Goal: Information Seeking & Learning: Learn about a topic

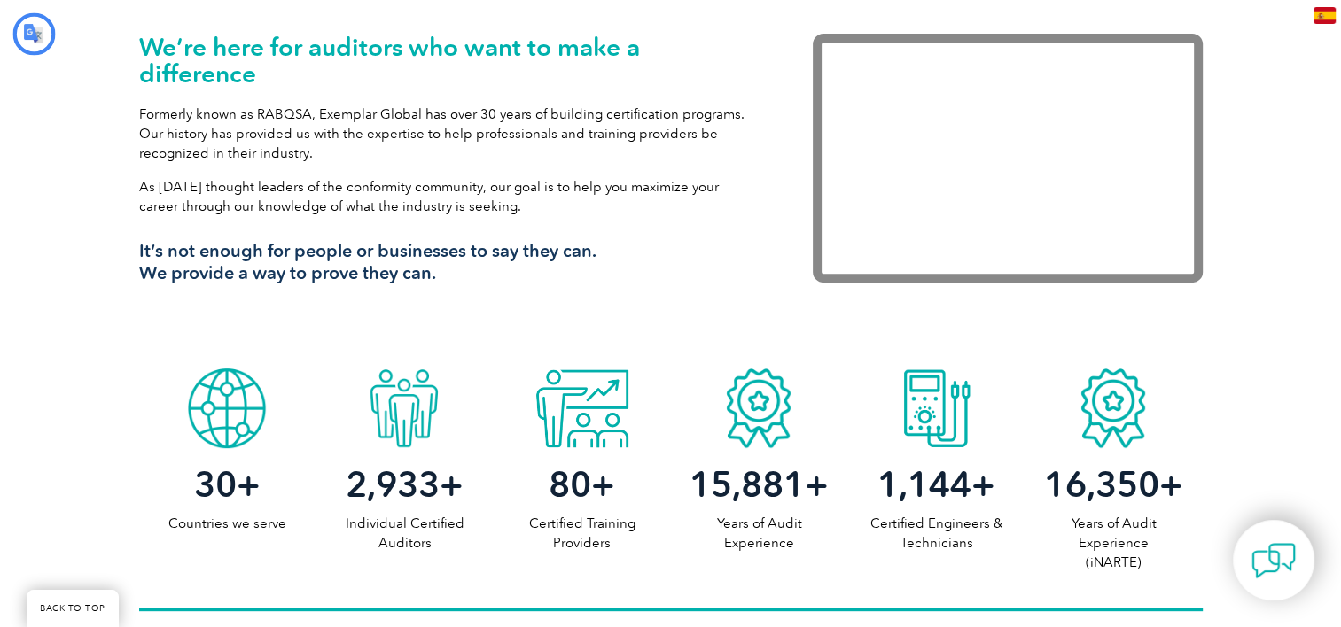
type input "Buscar"
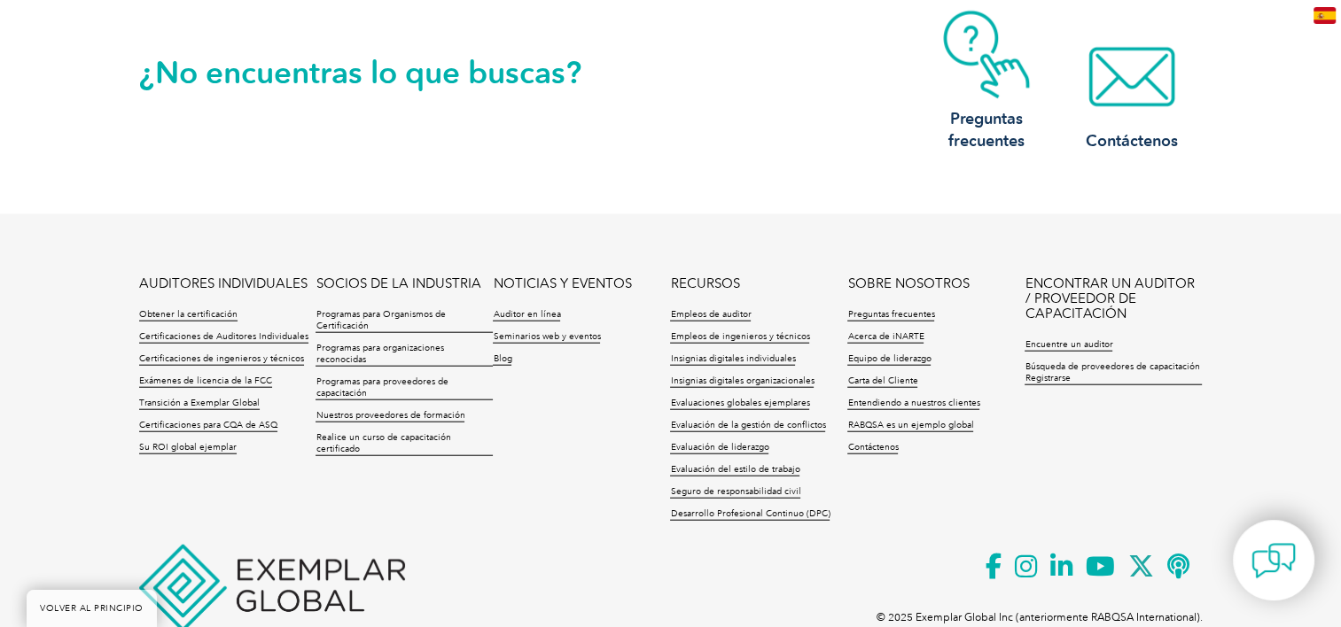
scroll to position [4215, 0]
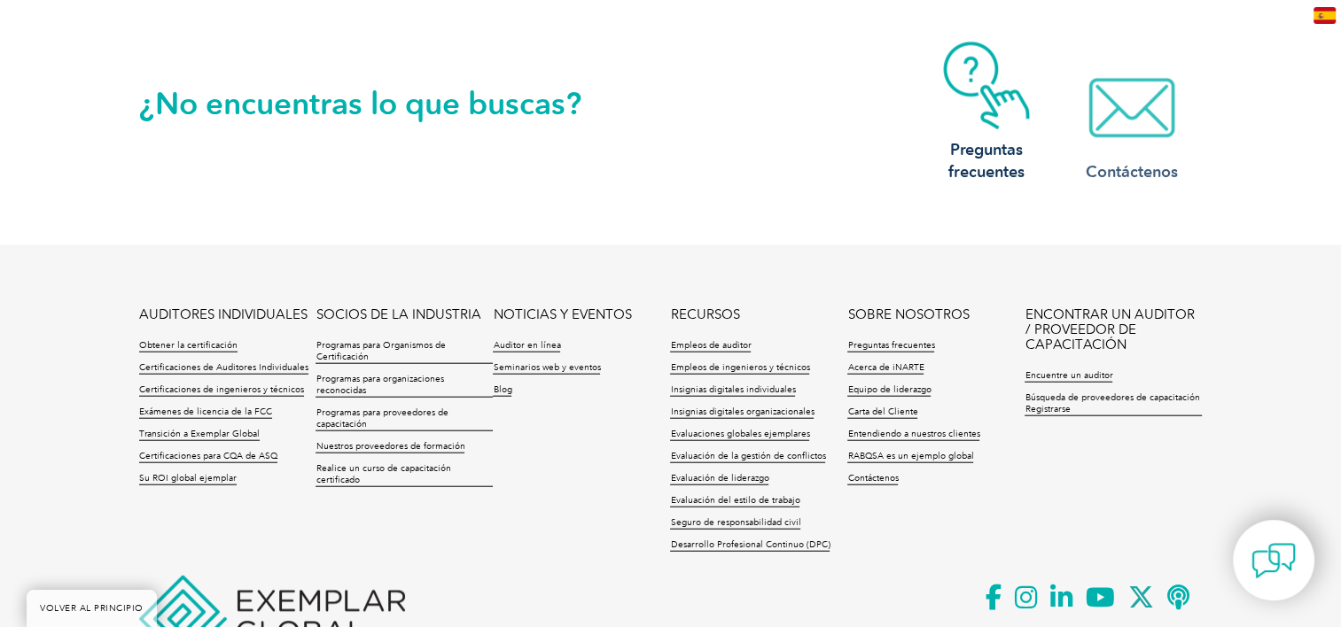
click at [1112, 128] on img at bounding box center [1132, 108] width 142 height 89
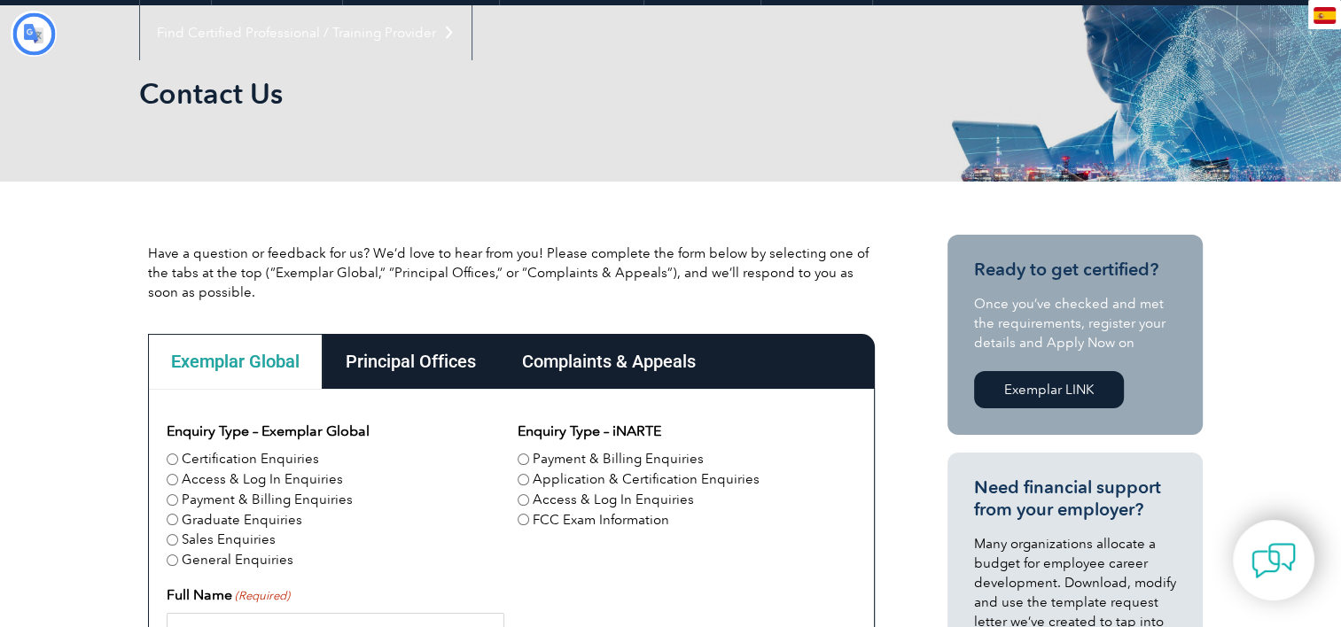
type input "Buscar"
type input "Entregar"
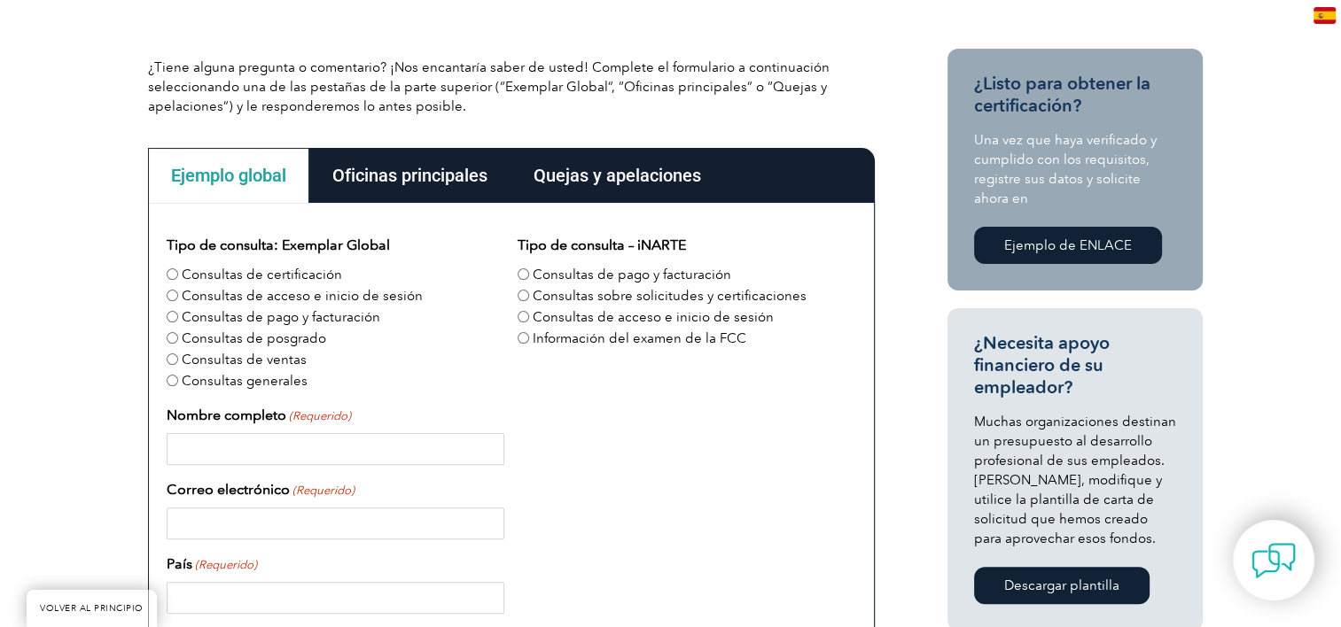
scroll to position [424, 0]
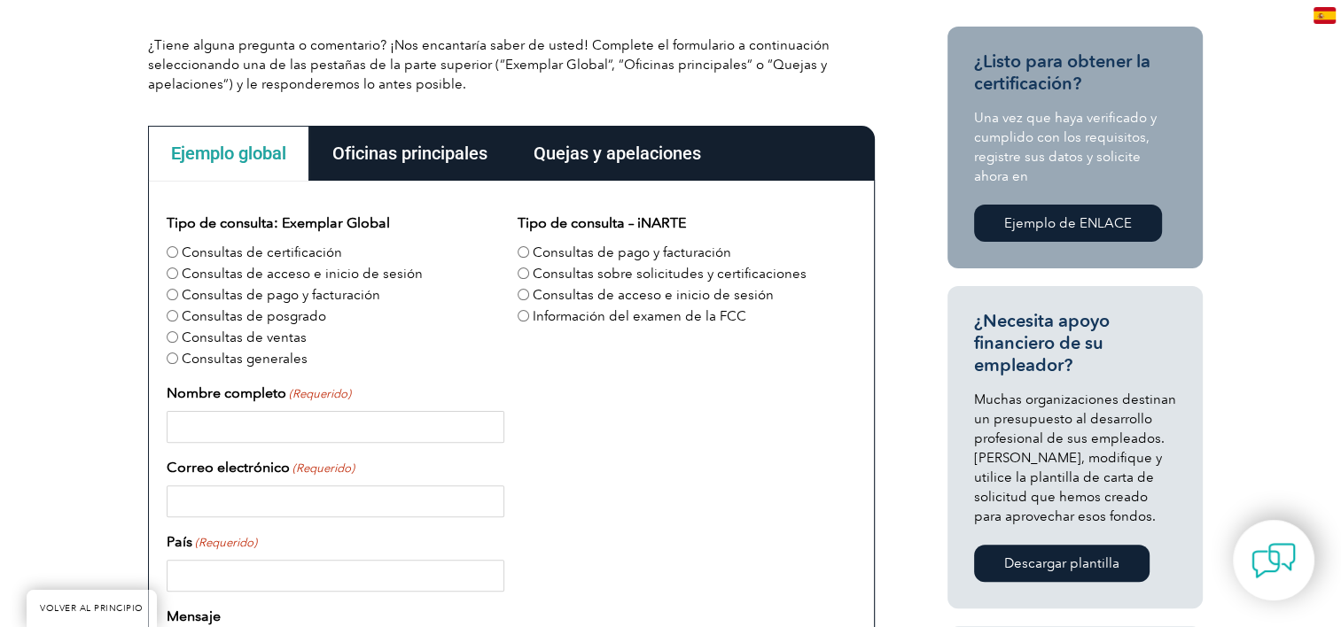
click at [287, 247] on font "Consultas de certificación" at bounding box center [262, 253] width 160 height 16
click at [178, 247] on input "Consultas de certificación" at bounding box center [173, 252] width 12 height 12
radio input "true"
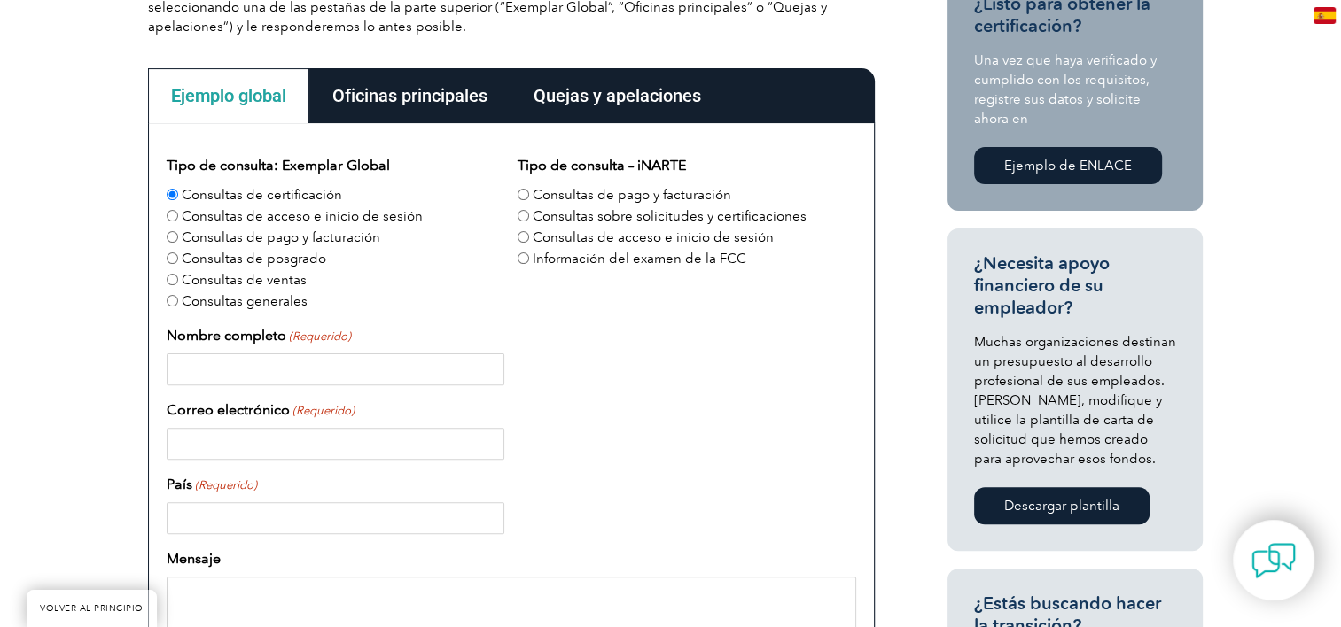
scroll to position [513, 0]
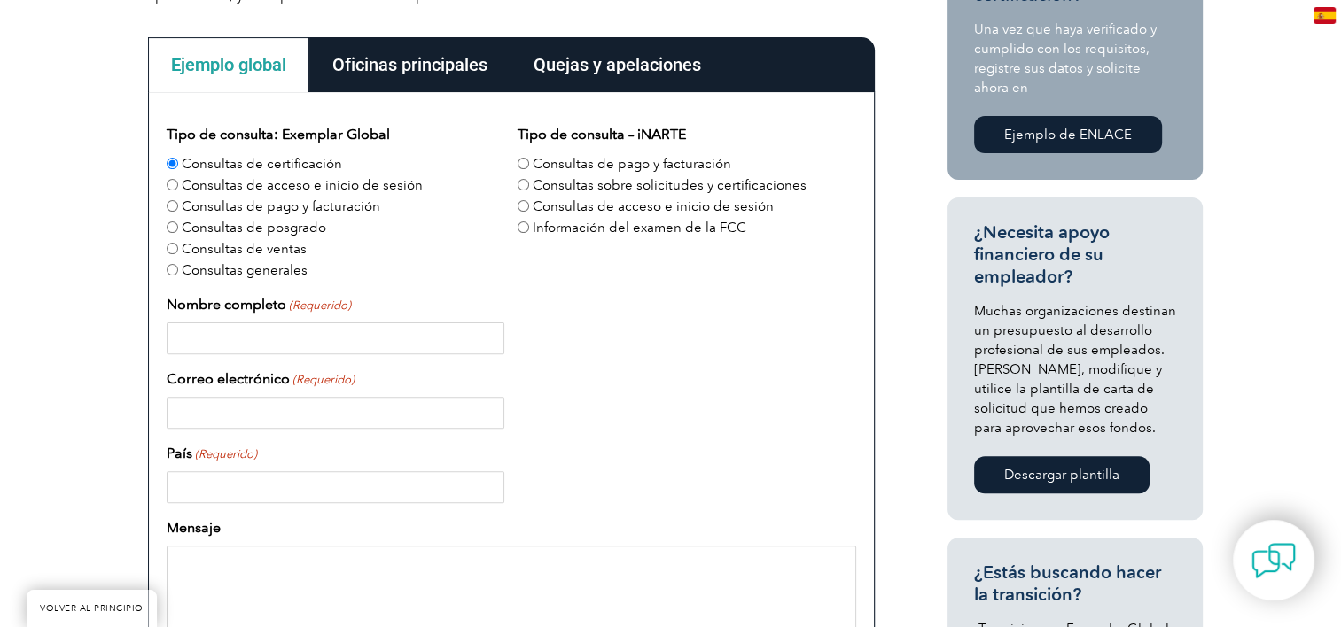
drag, startPoint x: 291, startPoint y: 357, endPoint x: 291, endPoint y: 338, distance: 19.5
click at [291, 354] on div "Tipo de consulta: Exemplar Global Consultas de certificación Consultas de acces…" at bounding box center [511, 536] width 689 height 824
click at [291, 337] on input "Nombre completo (Requerido)" at bounding box center [336, 339] width 338 height 32
type input "c"
type input "Carmen Gabriela Vazquez Ortega"
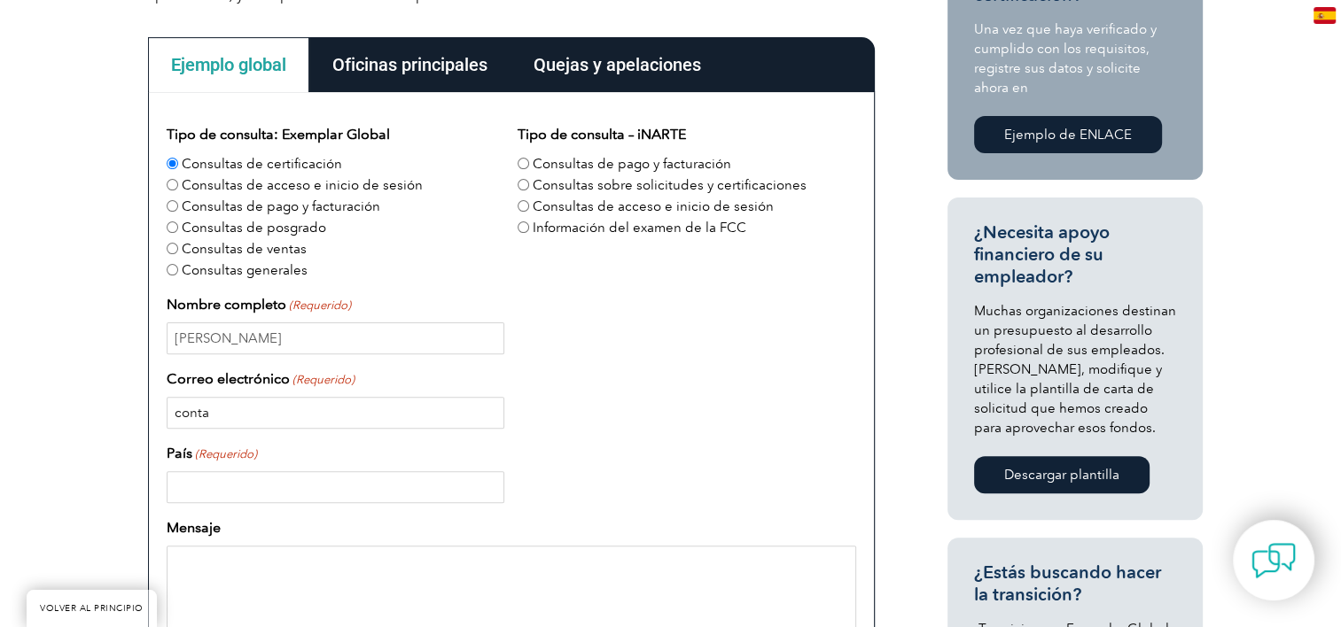
type input "contacto@comam.org.mx"
type input "México"
type input "5516994466"
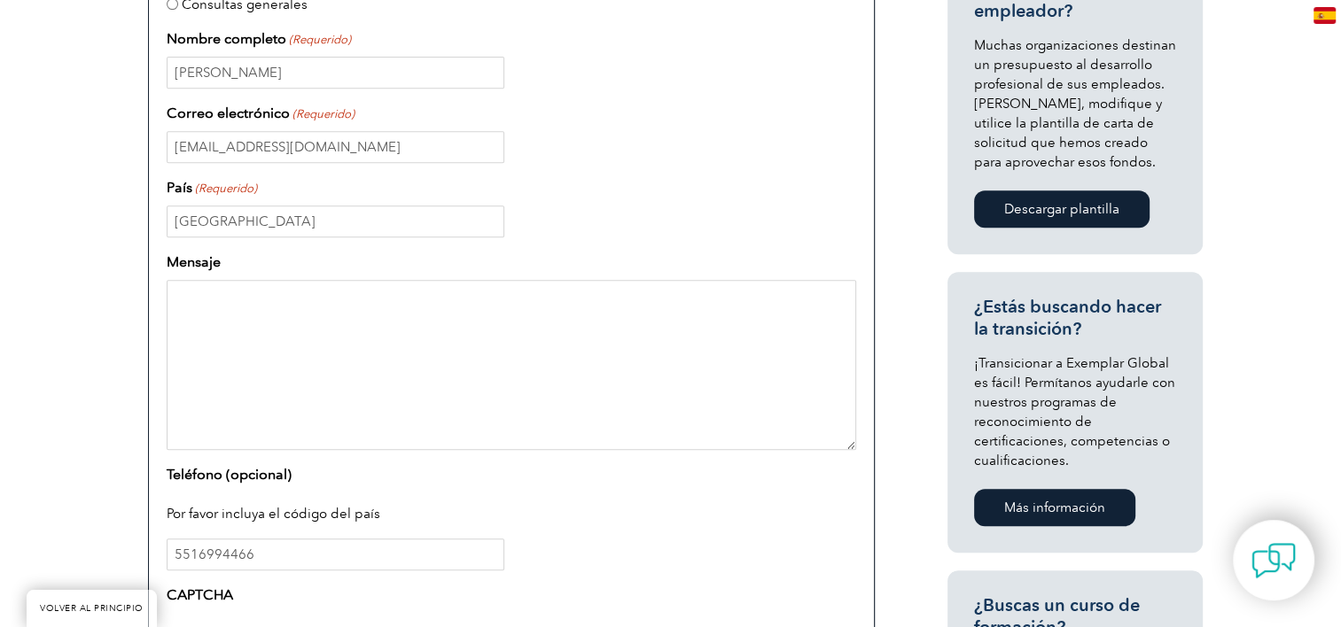
click at [216, 321] on textarea "Mensaje" at bounding box center [511, 365] width 689 height 170
click at [8, 373] on div "¿Tiene alguna pregunta o comentario? ¡Nos encantaría saber de usted! Complete e…" at bounding box center [670, 265] width 1341 height 1293
drag, startPoint x: 507, startPoint y: 300, endPoint x: 468, endPoint y: 304, distance: 39.2
click at [468, 304] on textarea "Hace 3 años varios del Colegio nos certificamos en" at bounding box center [511, 365] width 689 height 170
click at [12, 516] on div "¿Tiene alguna pregunta o comentario? ¡Nos encantaría saber de usted! Complete e…" at bounding box center [670, 265] width 1341 height 1293
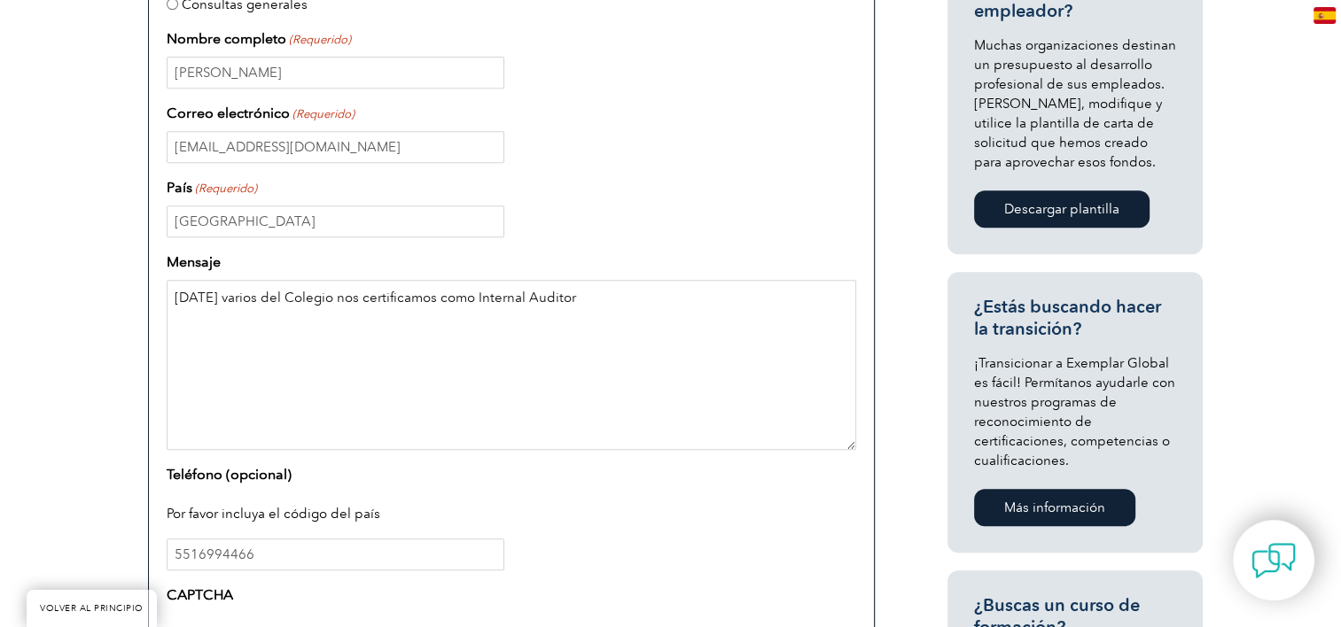
click at [616, 302] on textarea "Hace 3 años varios del Colegio nos certificamos como Internal Auditor" at bounding box center [511, 365] width 689 height 170
click at [688, 294] on textarea "Hace 3 años varios del Colegio nos certificamos como Internal Auditor Quality M…" at bounding box center [511, 365] width 689 height 170
click at [789, 302] on textarea "Hace 3 años varios del Colegio nos certificamos como Internal Auditor Quality M…" at bounding box center [511, 365] width 689 height 170
paste textarea "ECO 9001 QM-AU 22 10396"
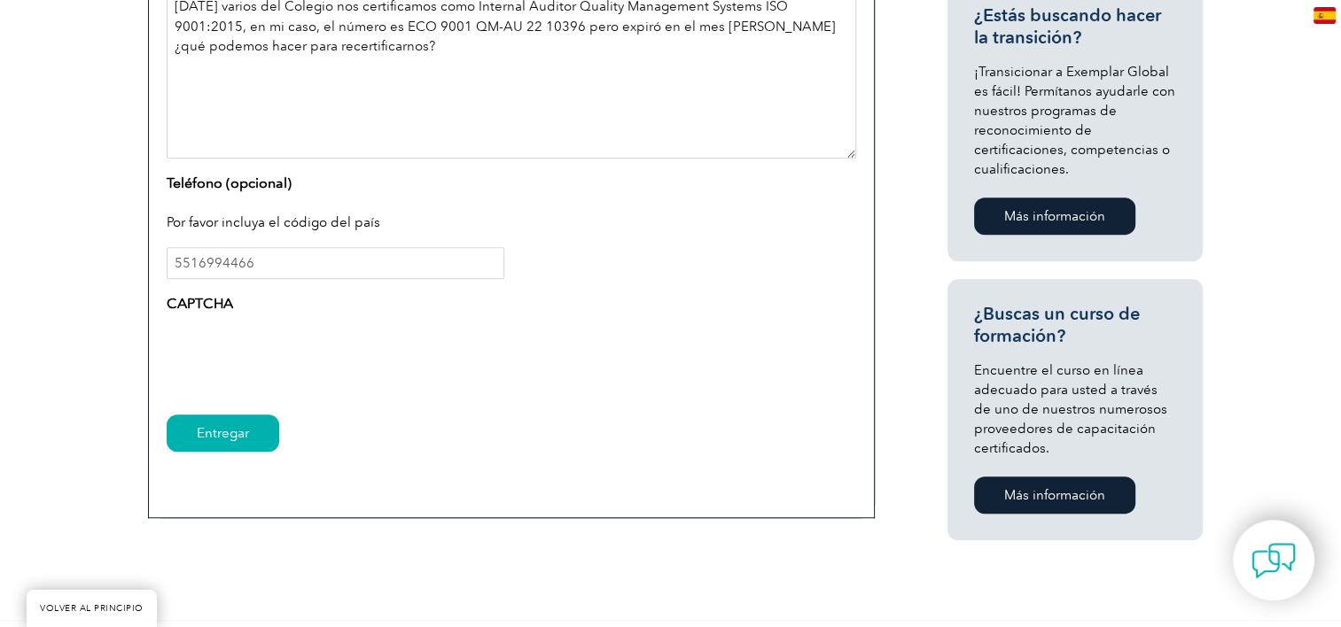
scroll to position [1133, 0]
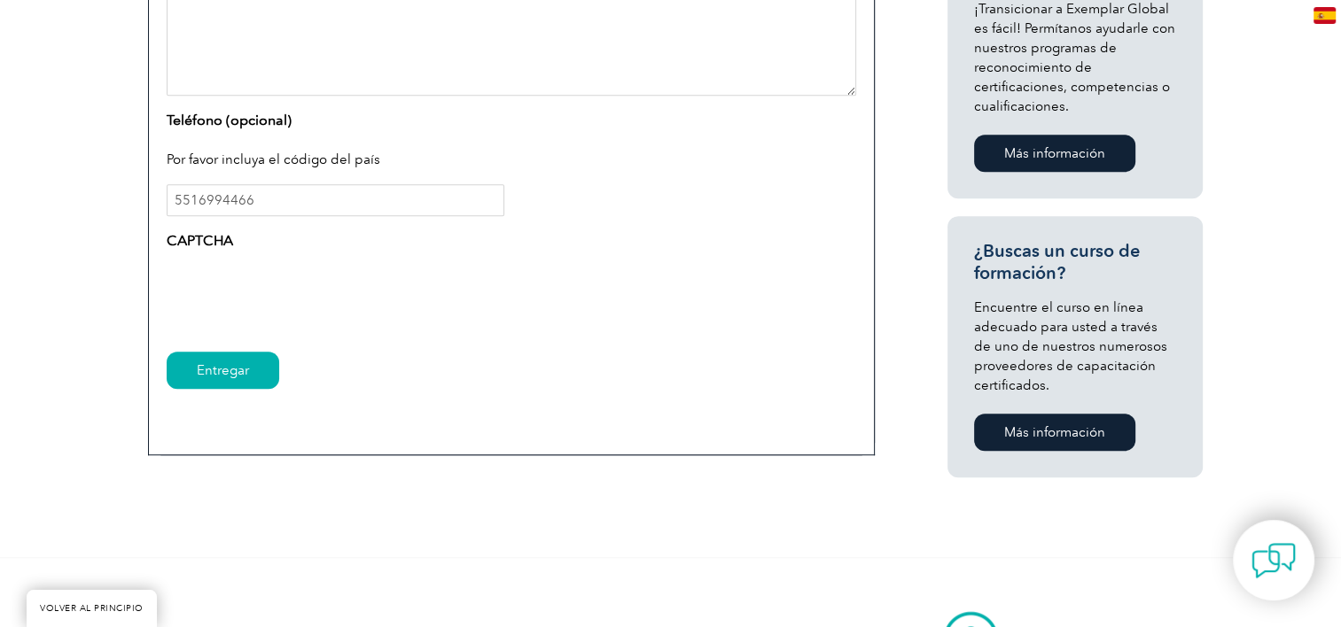
type textarea "Hace 3 años varios del Colegio nos certificamos como Internal Auditor Quality M…"
click at [222, 376] on input "Entregar" at bounding box center [223, 370] width 113 height 37
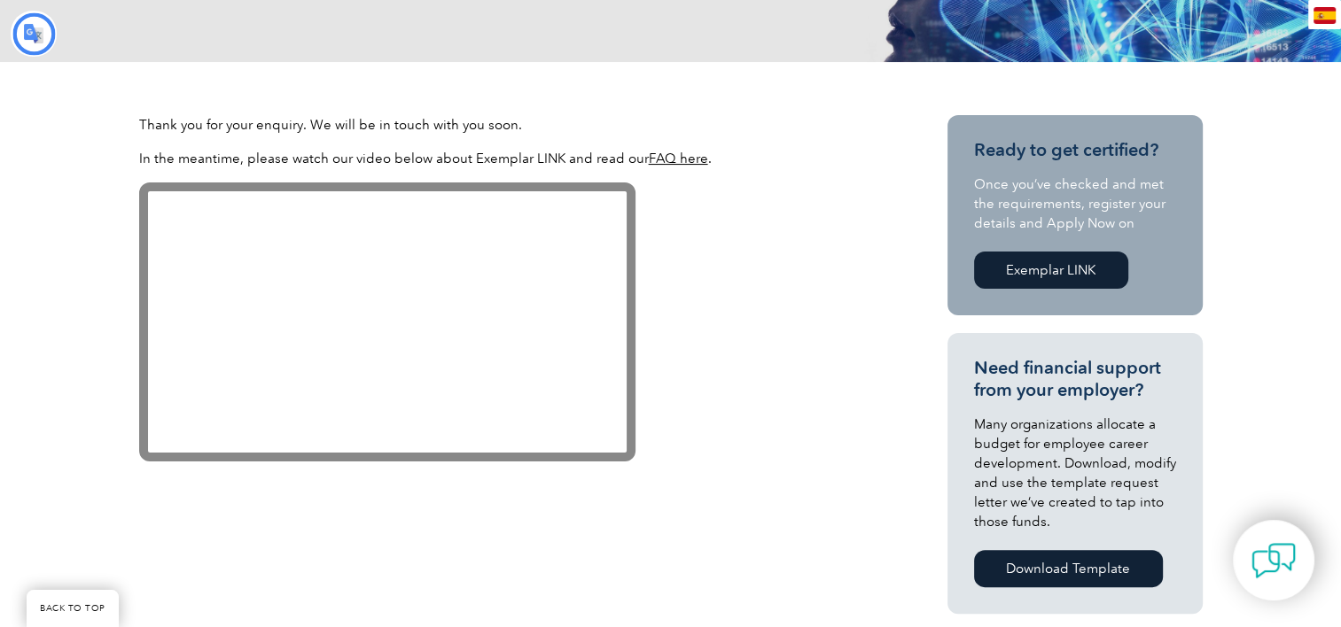
type input "Buscar"
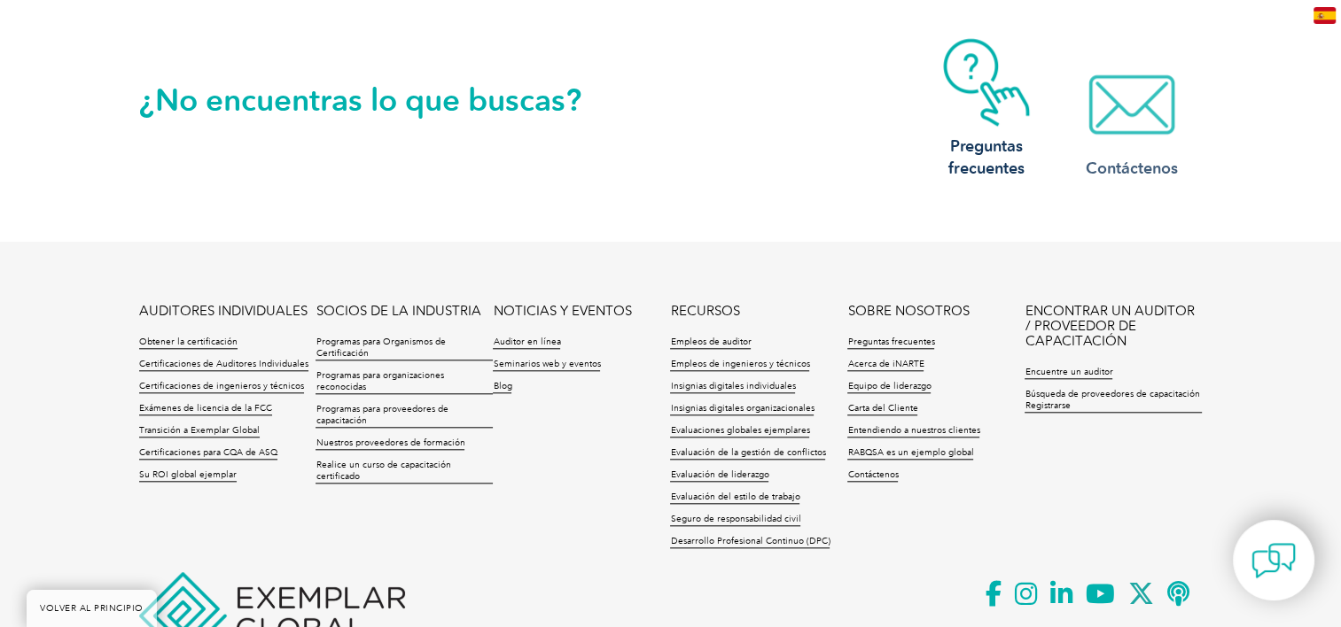
scroll to position [1702, 0]
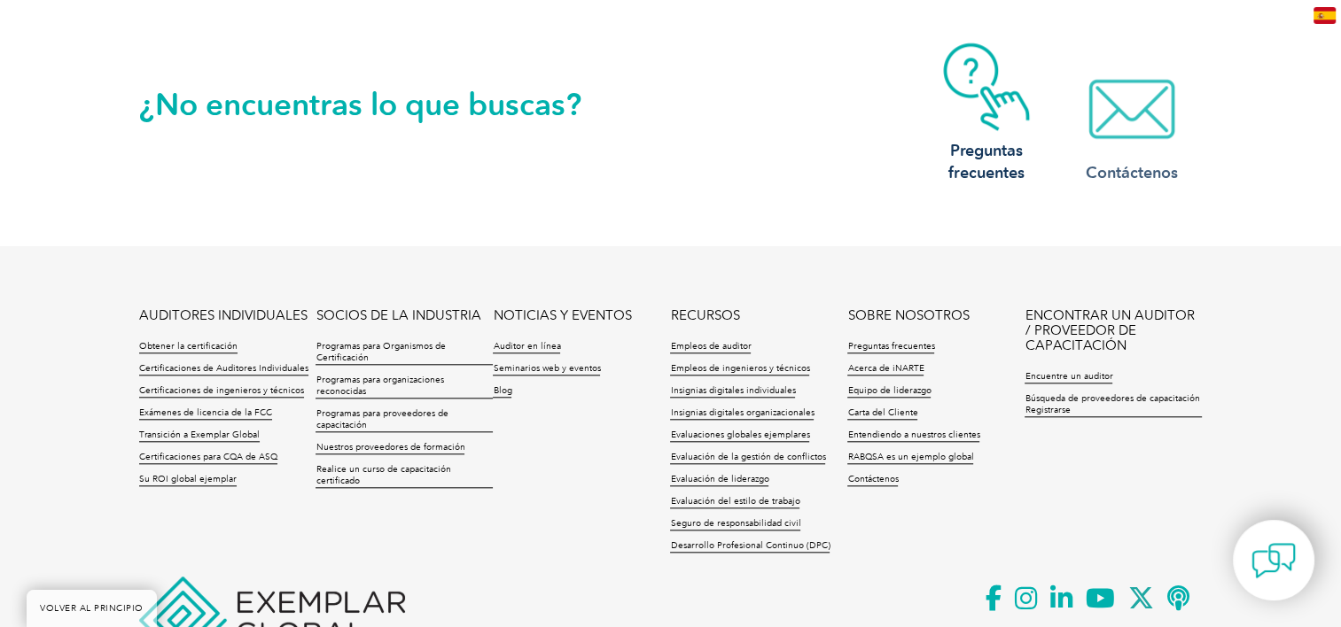
click at [1115, 116] on img at bounding box center [1132, 109] width 142 height 89
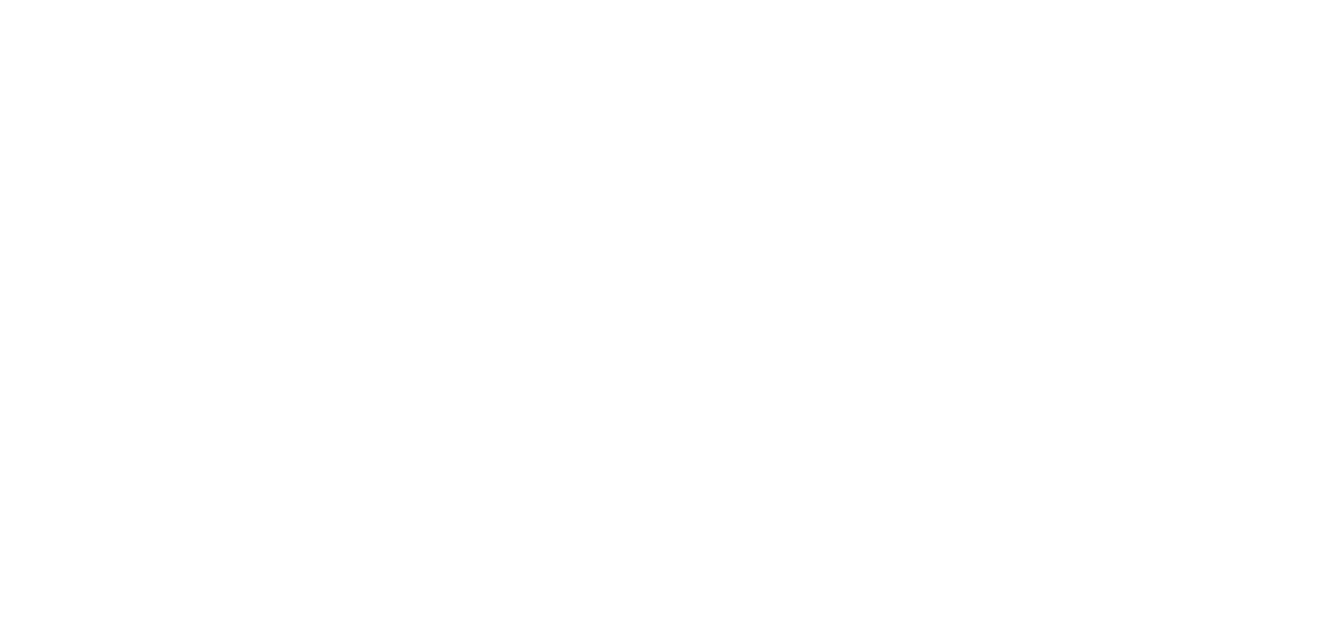
type input "Buscar"
type input "Entregar"
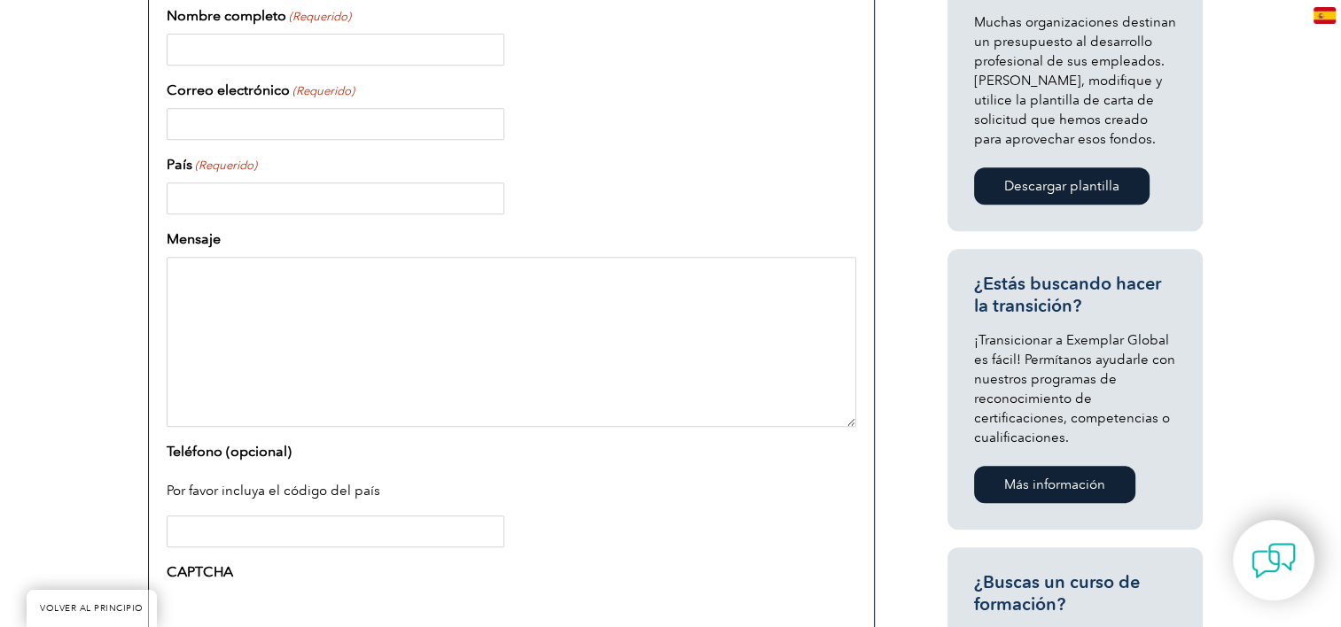
scroll to position [1329, 0]
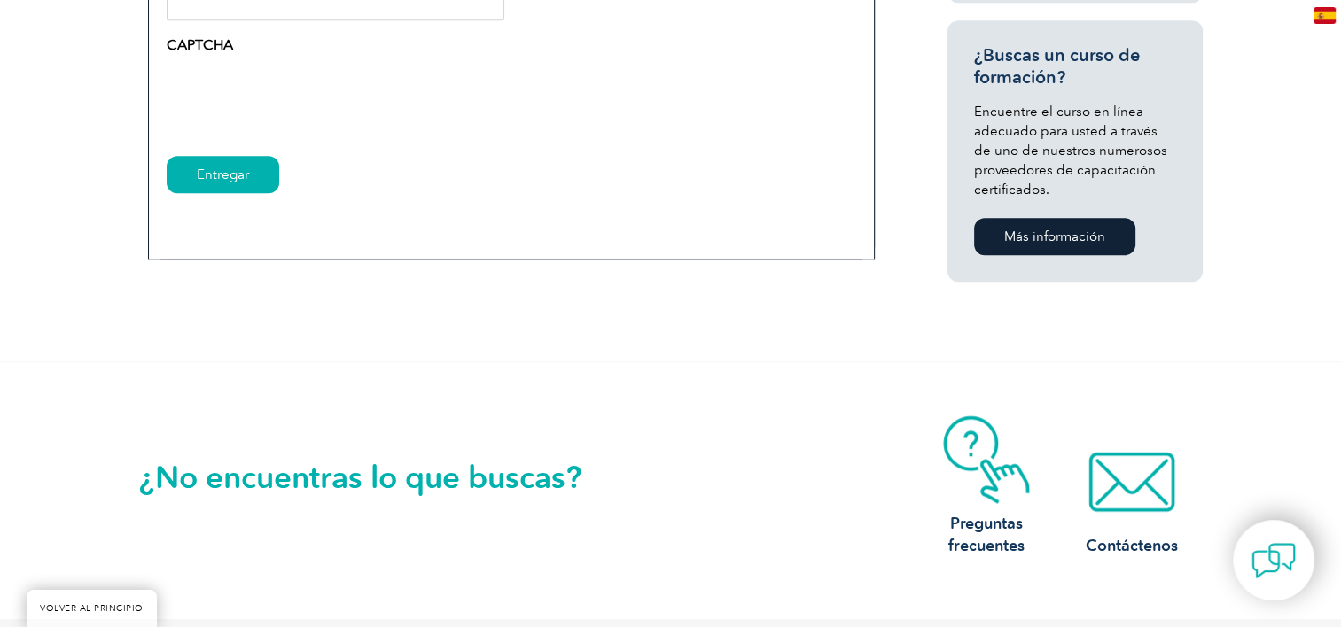
type input "Buscar"
click at [1267, 581] on img at bounding box center [1273, 560] width 53 height 53
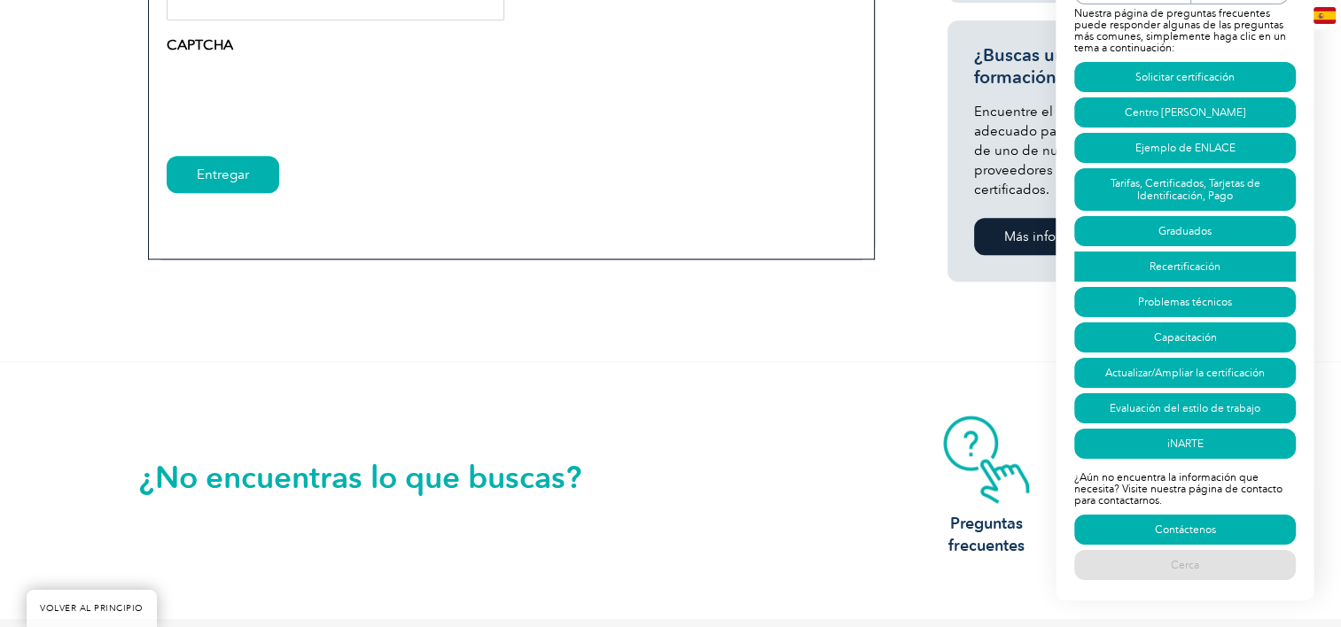
click at [1196, 271] on link "Recertificación" at bounding box center [1185, 267] width 222 height 30
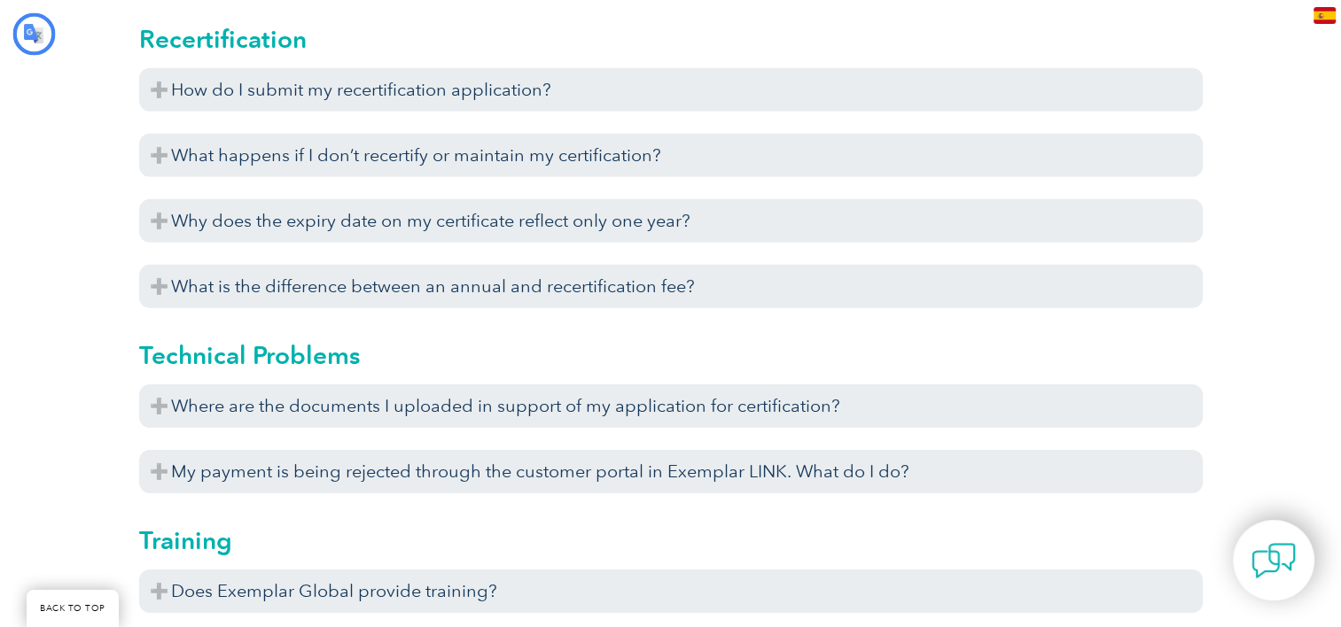
type input "Buscar"
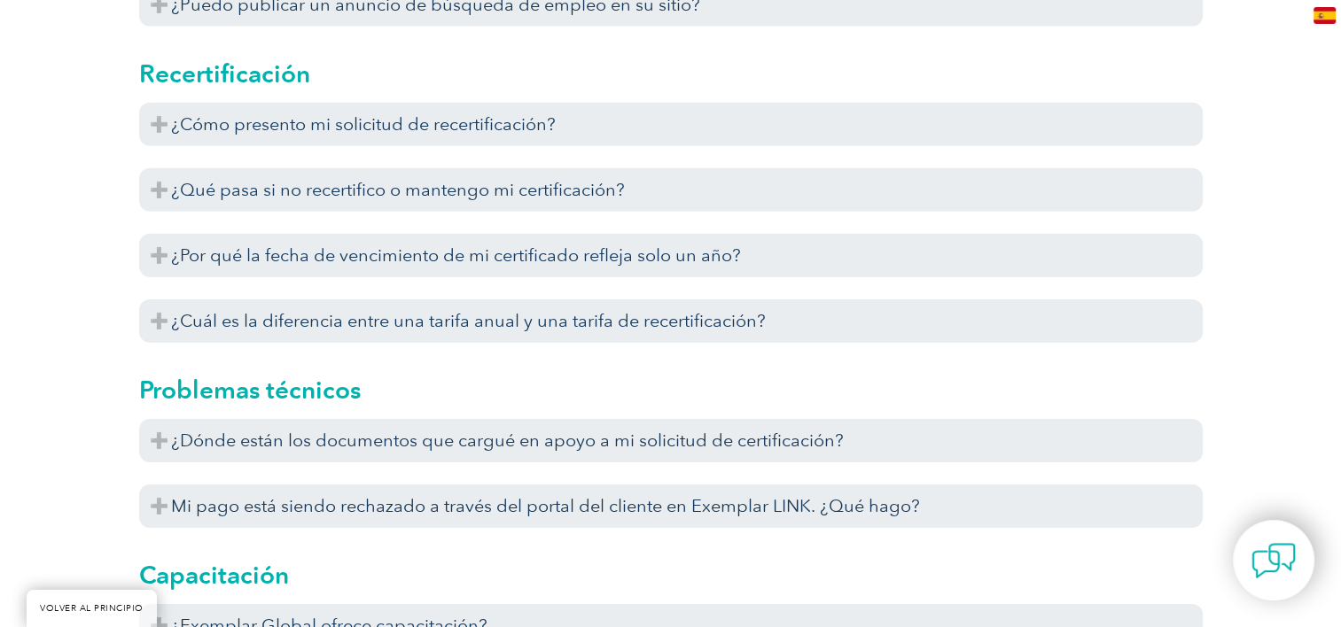
scroll to position [5625, 0]
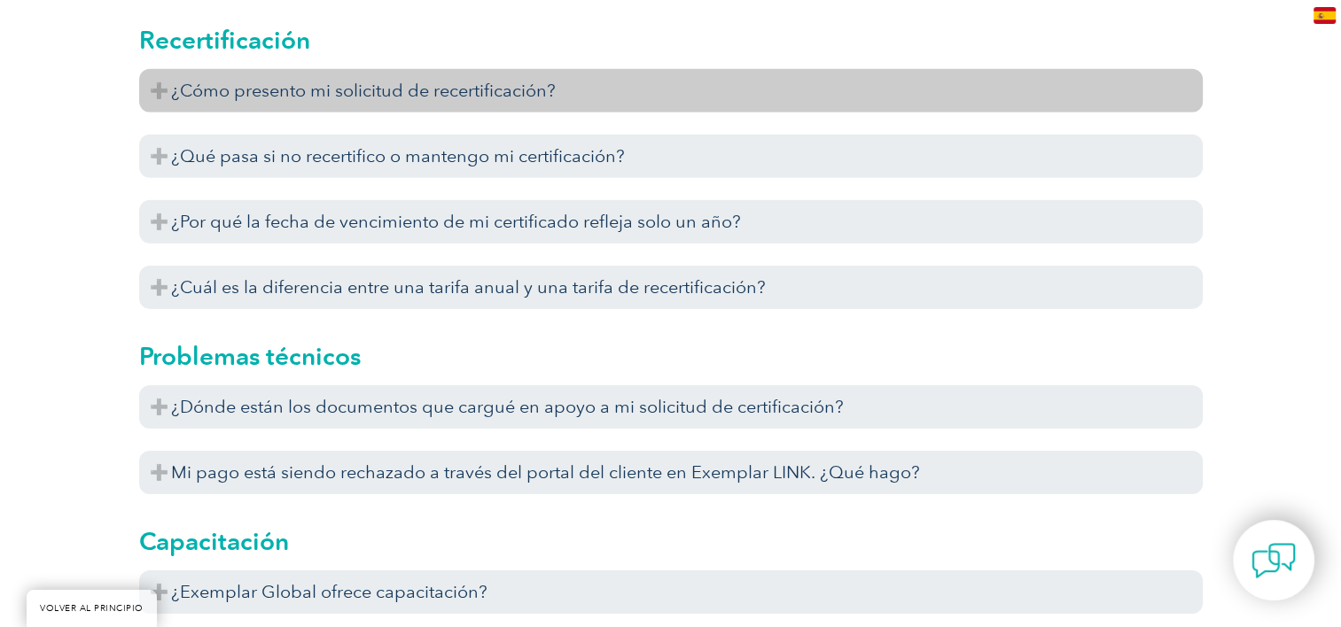
click at [552, 85] on font "¿Cómo presento mi solicitud de recertificación?" at bounding box center [363, 90] width 385 height 21
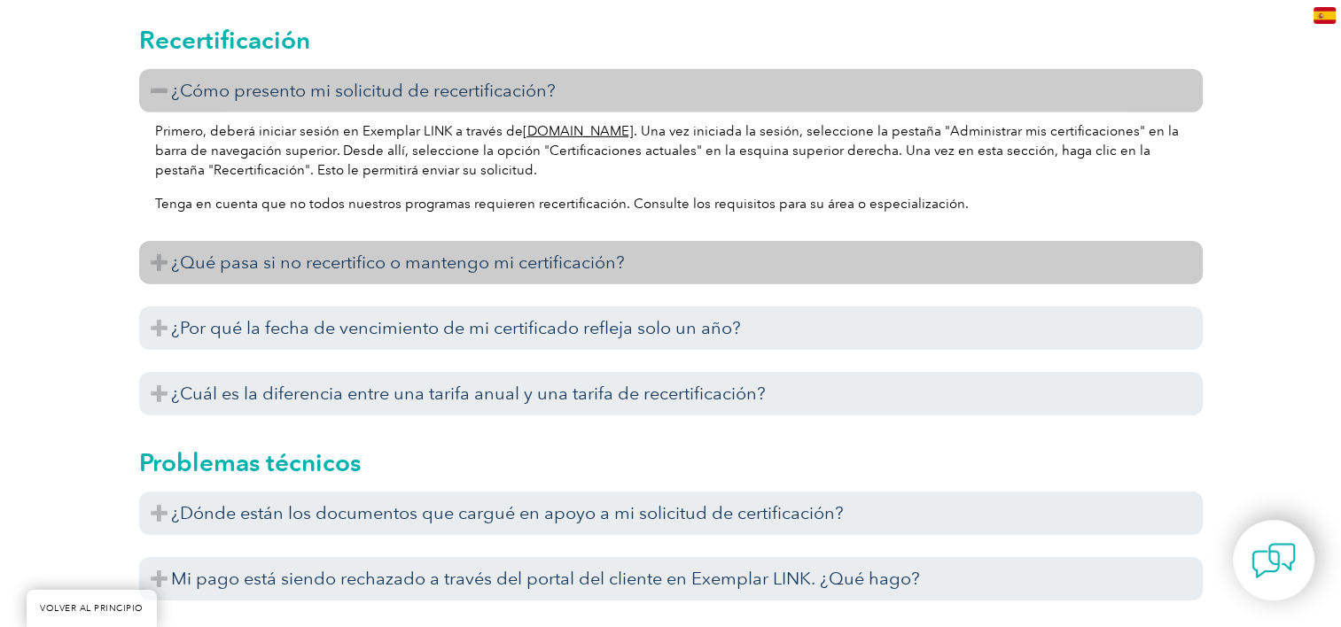
click at [362, 266] on font "¿Qué pasa si no recertifico o mantengo mi certificación?" at bounding box center [398, 262] width 454 height 21
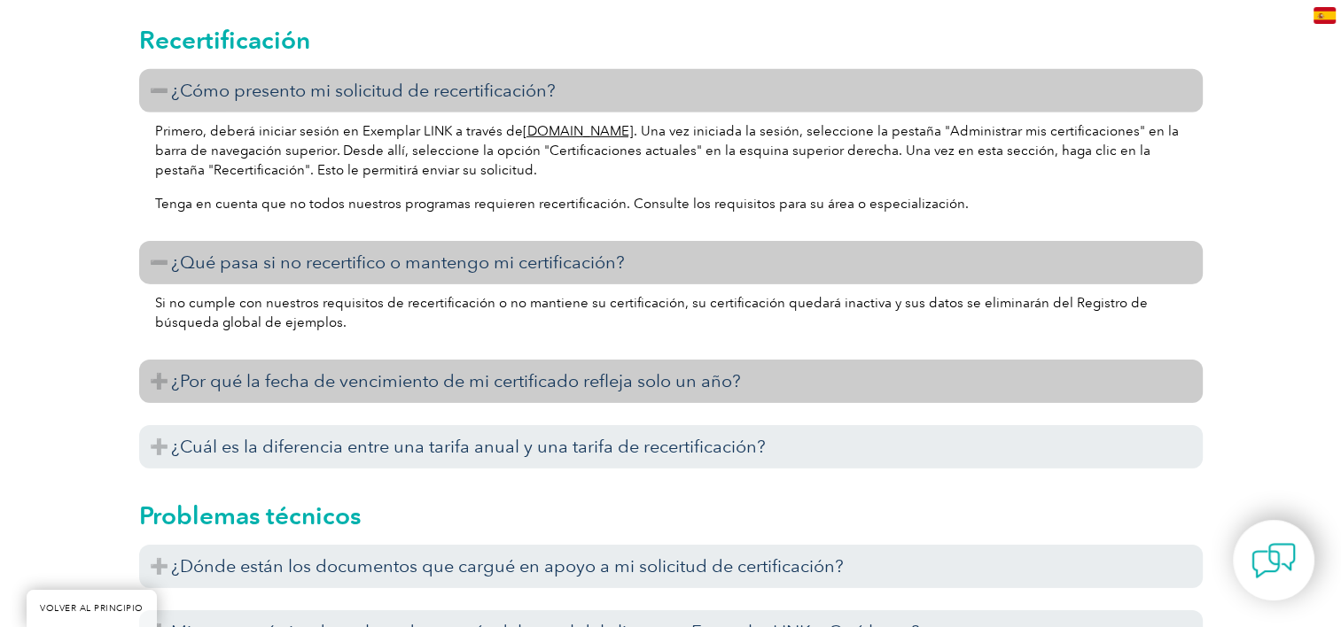
click at [298, 397] on h3 "¿Por qué la fecha de vencimiento de mi certificado refleja solo un año?" at bounding box center [670, 381] width 1063 height 43
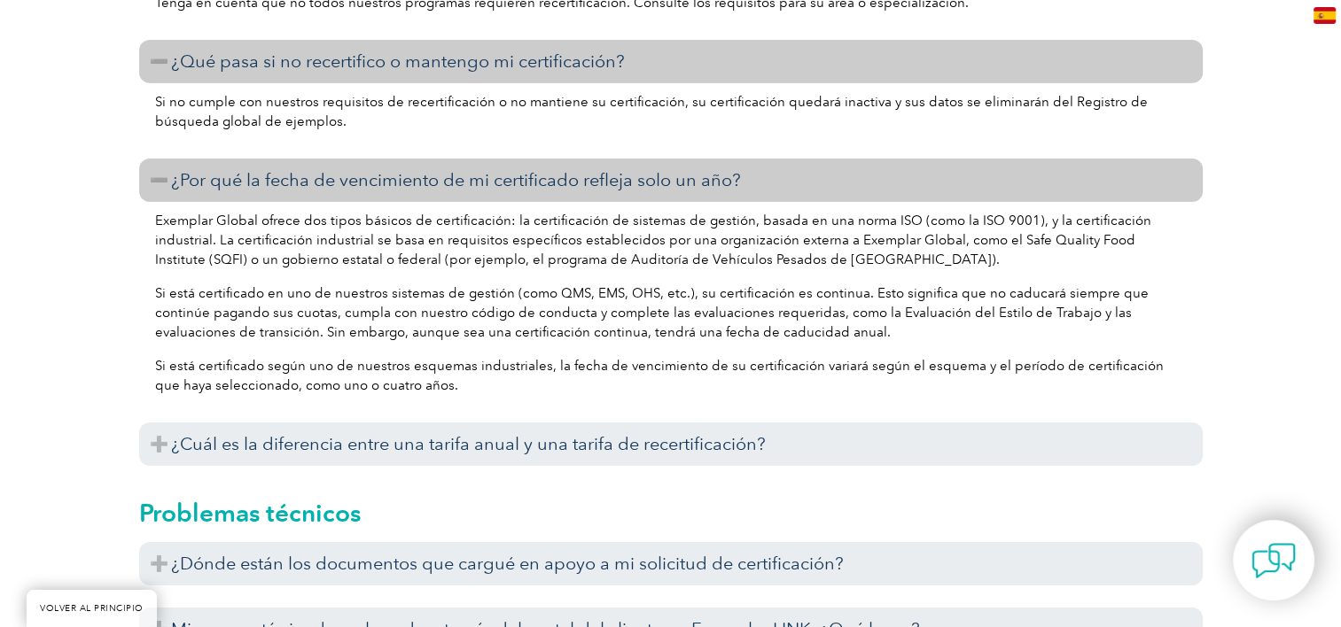
scroll to position [6068, 0]
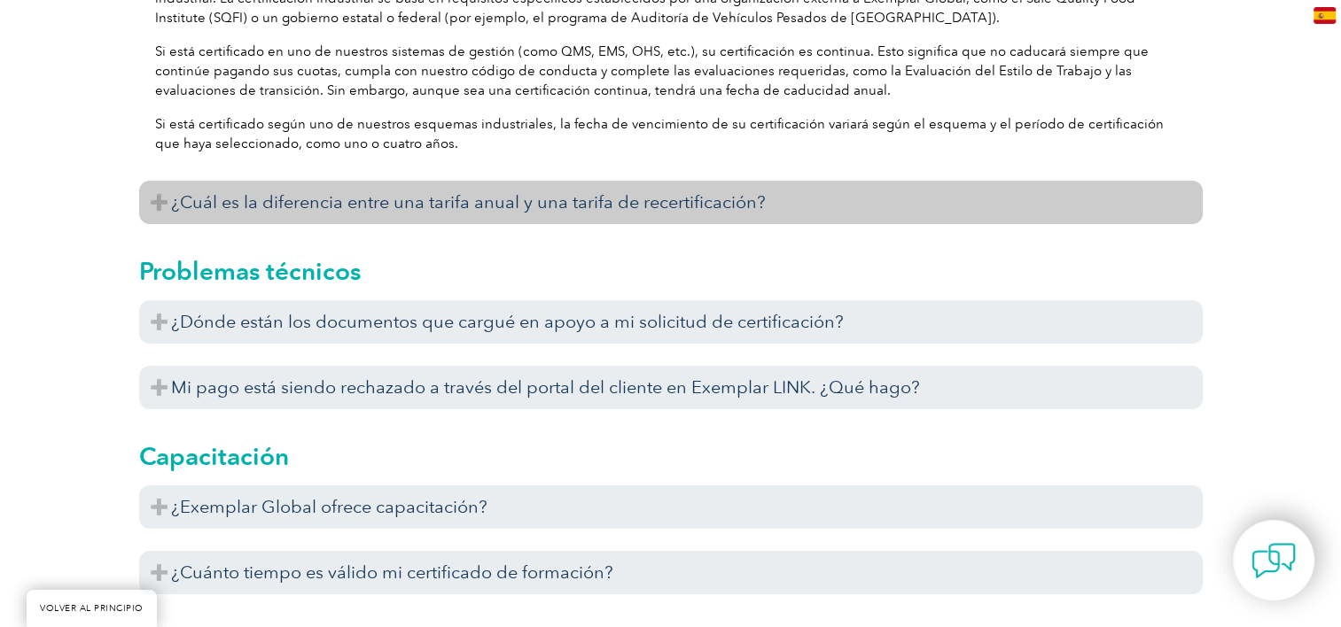
click at [421, 213] on h3 "¿Cuál es la diferencia entre una tarifa anual y una tarifa de recertificación?" at bounding box center [670, 202] width 1063 height 43
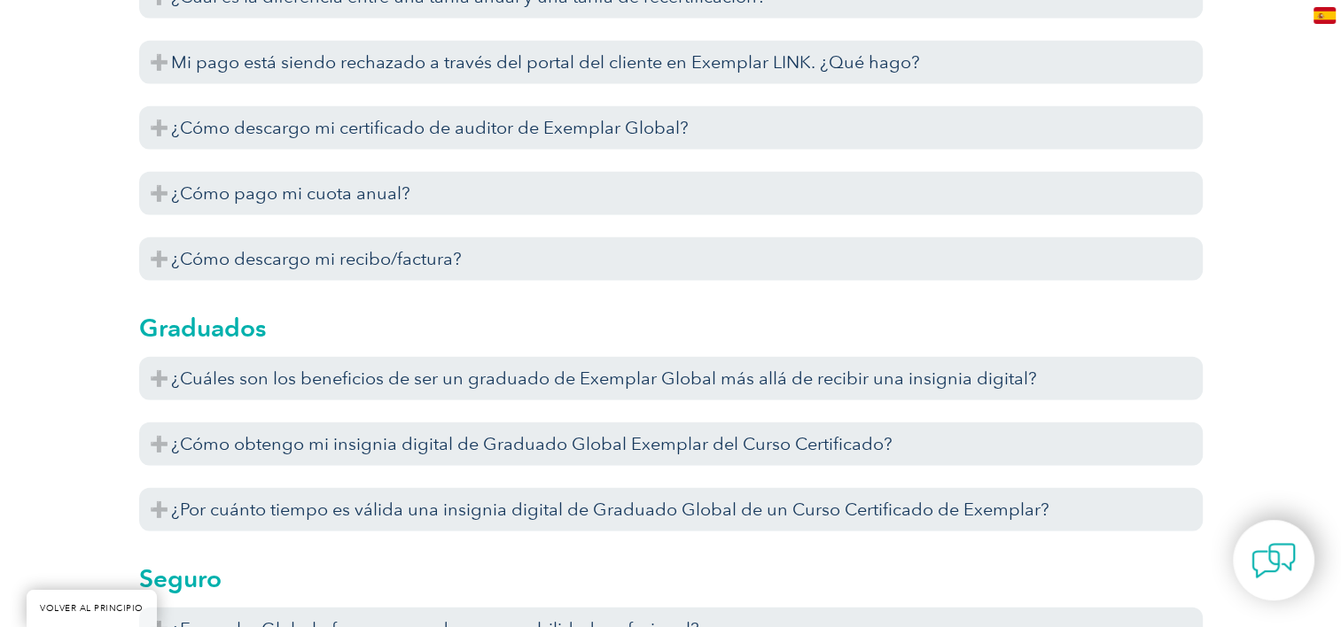
scroll to position [4916, 0]
